Goal: Information Seeking & Learning: Learn about a topic

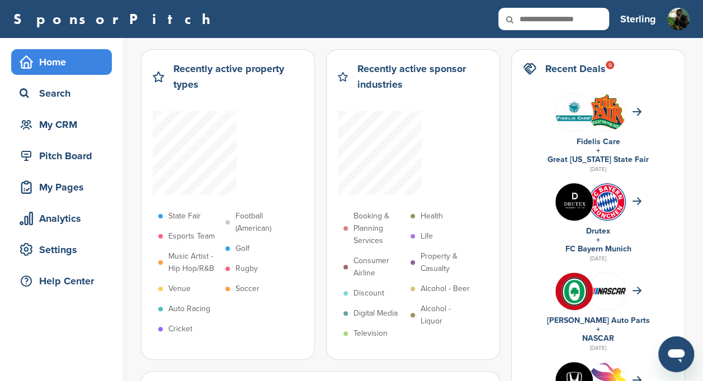
click at [571, 25] on input "text" at bounding box center [553, 19] width 111 height 22
type input "*****"
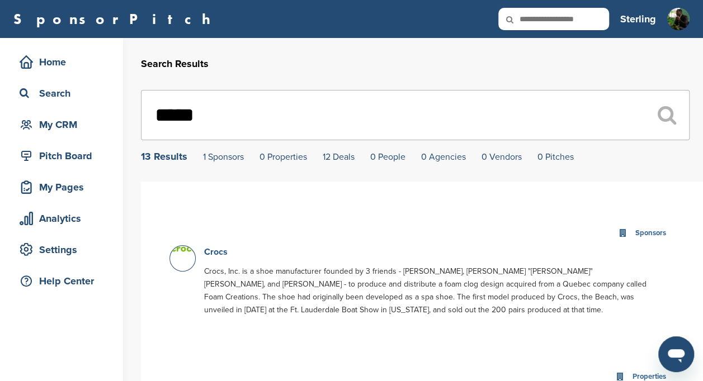
click at [206, 252] on link "Crocs" at bounding box center [215, 251] width 23 height 11
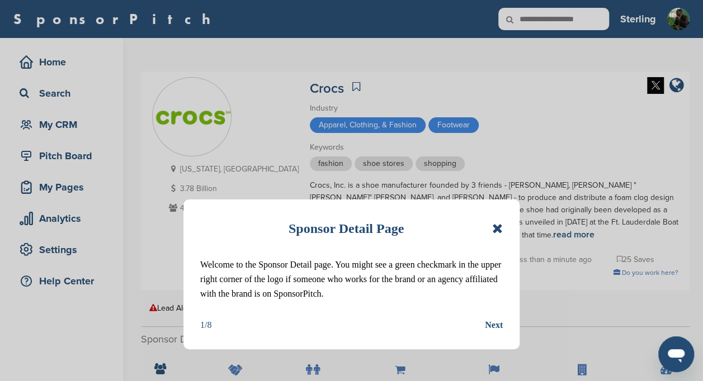
click at [499, 230] on icon at bounding box center [497, 228] width 11 height 13
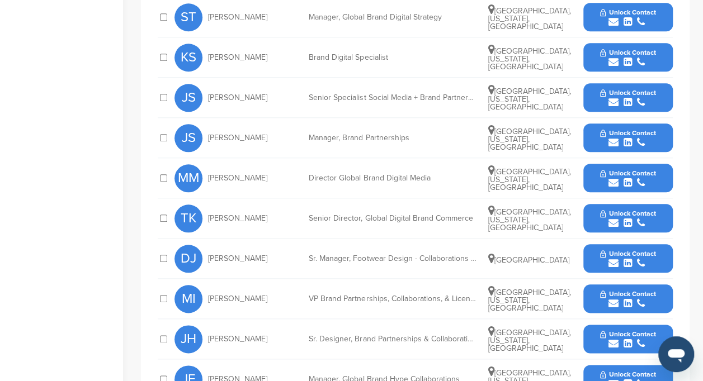
scroll to position [487, 0]
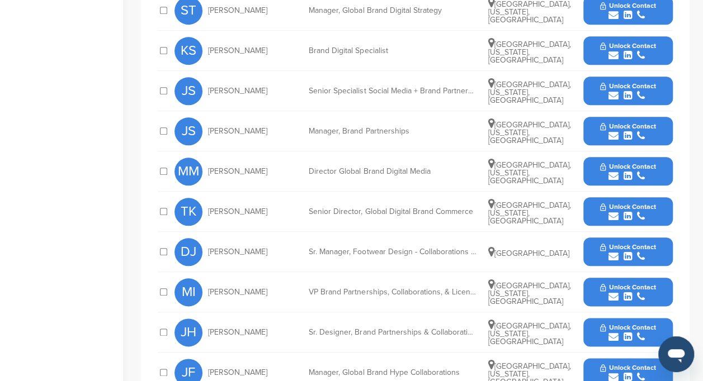
click at [617, 92] on icon "submit" at bounding box center [613, 96] width 10 height 10
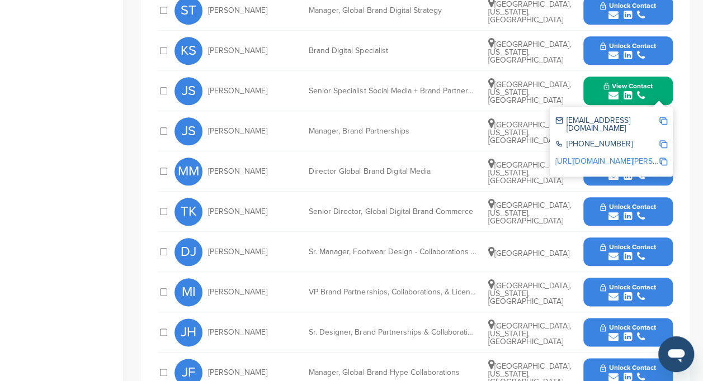
click at [661, 117] on img at bounding box center [663, 121] width 8 height 8
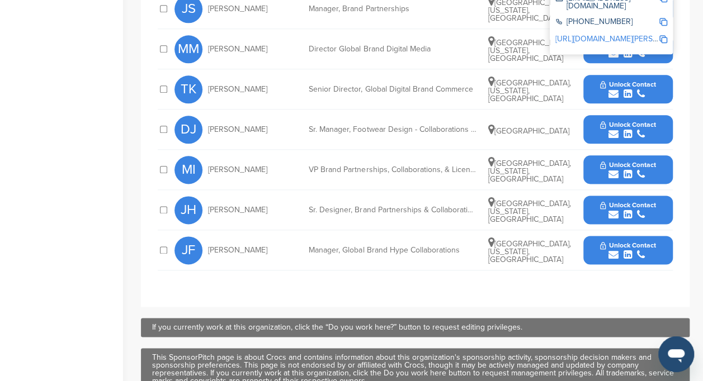
scroll to position [614, 0]
